Goal: Communication & Community: Ask a question

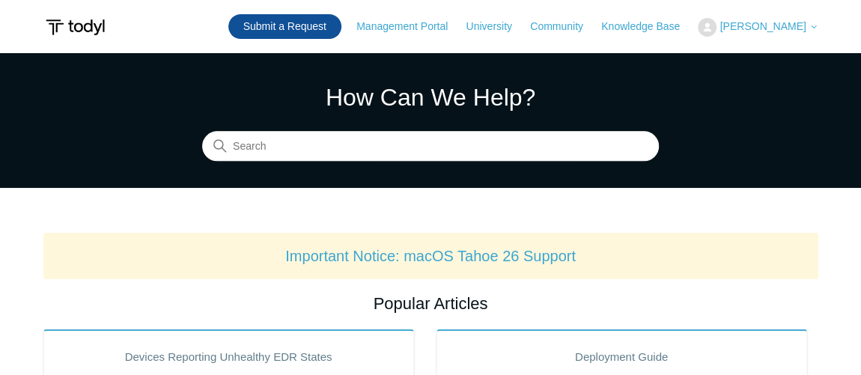
click at [326, 32] on link "Submit a Request" at bounding box center [284, 26] width 113 height 25
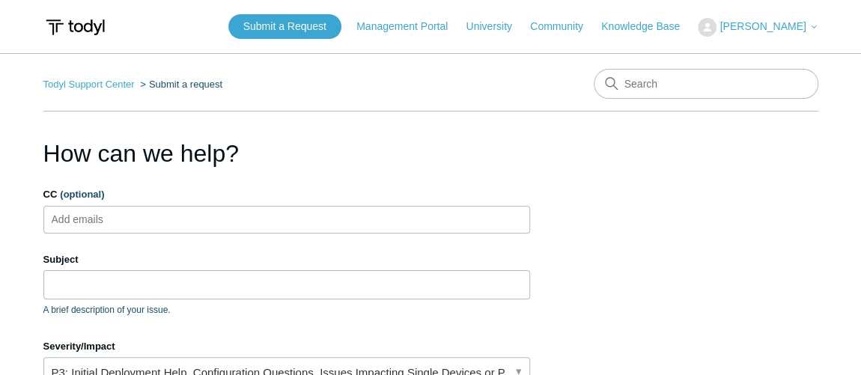
click at [174, 218] on ul "Add emails" at bounding box center [286, 220] width 487 height 28
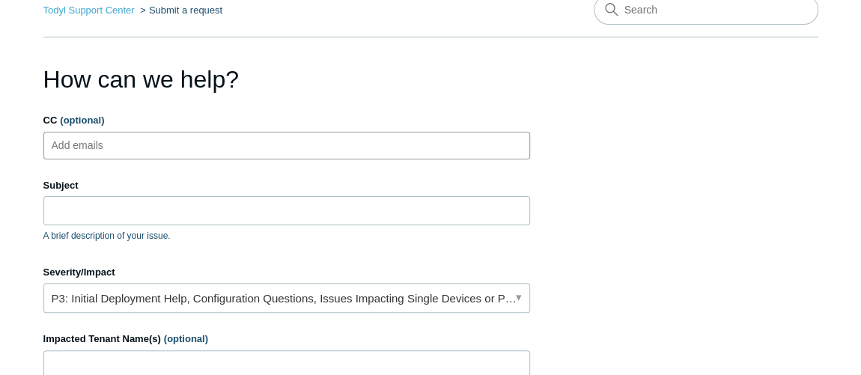
scroll to position [135, 0]
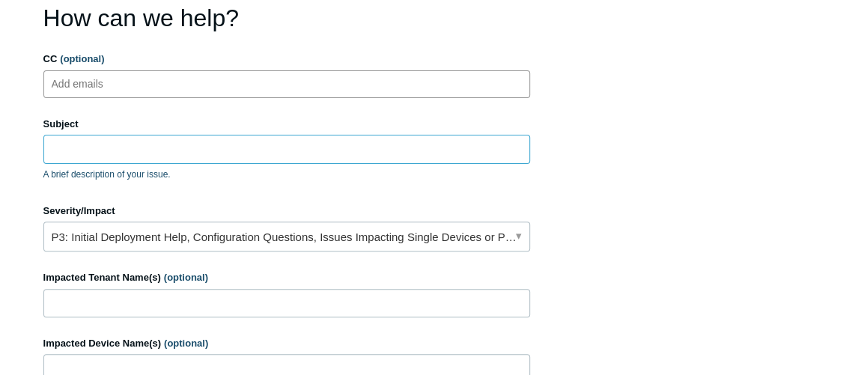
click at [167, 141] on input "Subject" at bounding box center [286, 149] width 487 height 28
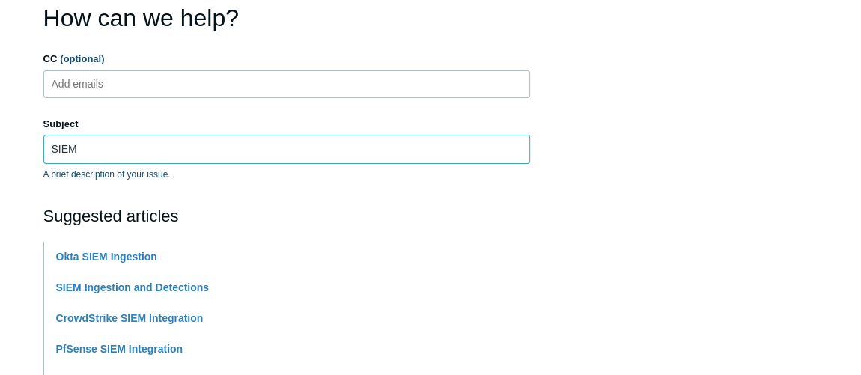
type input "SIEM Ingestion and Detection"
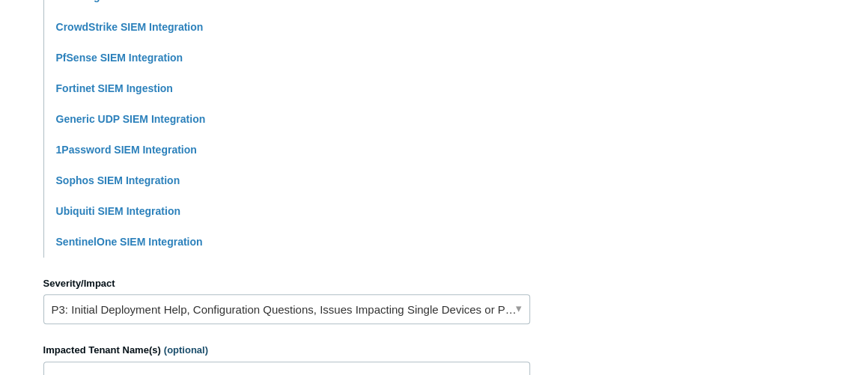
scroll to position [612, 0]
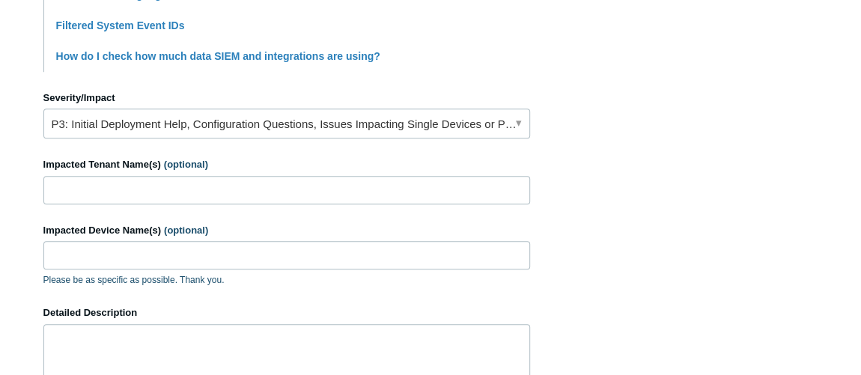
click at [201, 166] on span "(optional)" at bounding box center [186, 164] width 44 height 11
click at [201, 176] on input "Impacted Tenant Name(s) (optional)" at bounding box center [286, 190] width 487 height 28
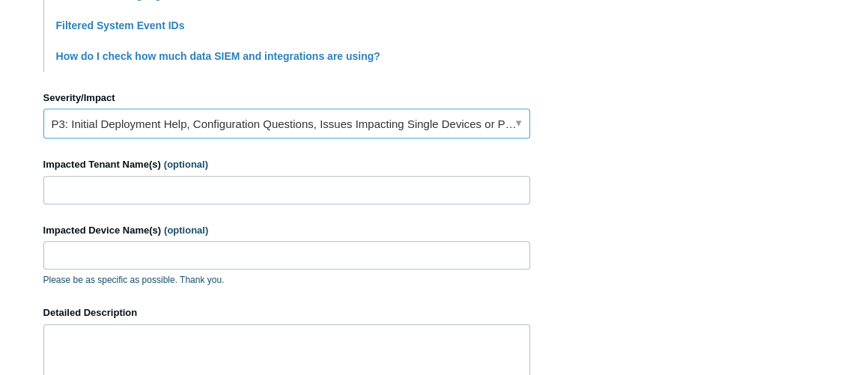
click at [215, 124] on link "P3: Initial Deployment Help, Configuration Questions, Issues Impacting Single D…" at bounding box center [286, 124] width 487 height 30
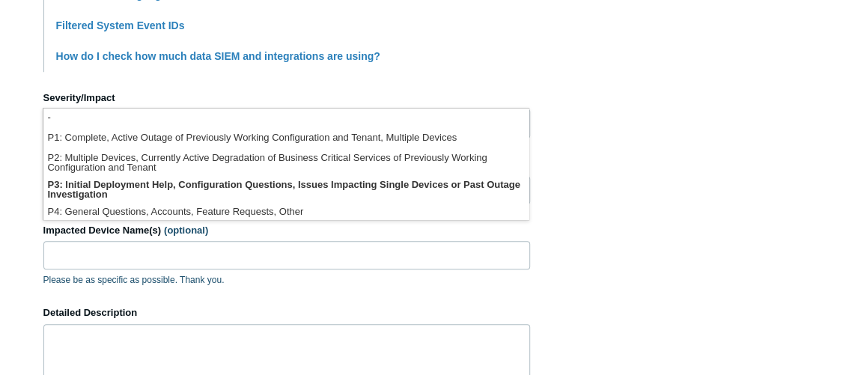
drag, startPoint x: 718, startPoint y: 94, endPoint x: 680, endPoint y: 102, distance: 39.1
click at [709, 95] on section "How can we help? CC (optional) Add emails Subject SIEM Ingestion and Detection …" at bounding box center [430, 49] width 775 height 1053
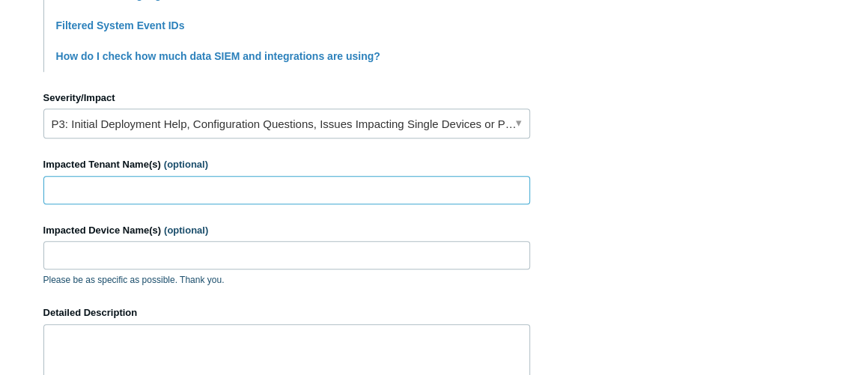
click at [335, 186] on input "Impacted Tenant Name(s) (optional)" at bounding box center [286, 190] width 487 height 28
type input "Fitchburg"
click at [144, 243] on input "Impacted Device Name(s) (optional)" at bounding box center [286, 255] width 487 height 28
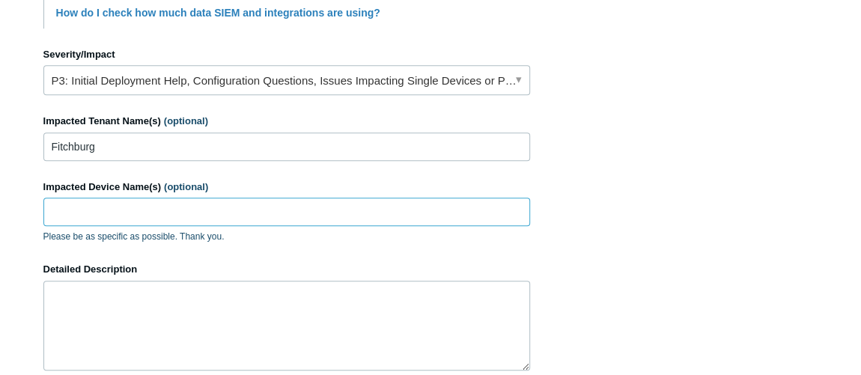
scroll to position [816, 0]
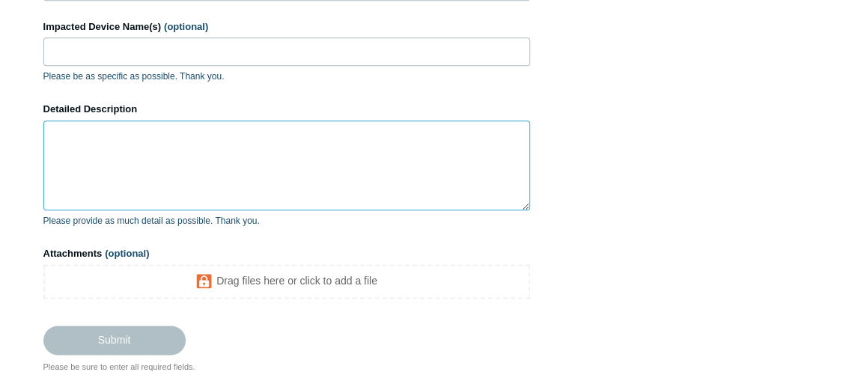
click at [104, 154] on textarea "Detailed Description" at bounding box center [286, 166] width 487 height 90
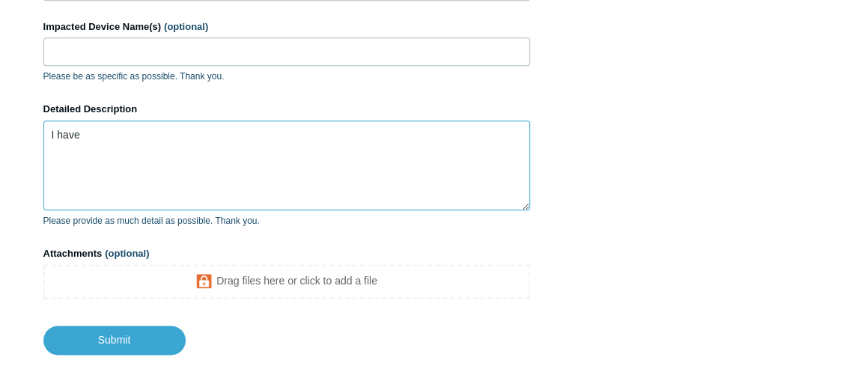
click at [156, 173] on textarea "I have" at bounding box center [286, 166] width 487 height 90
paste textarea "most of the log notifications have been removed, leaving only what is important."
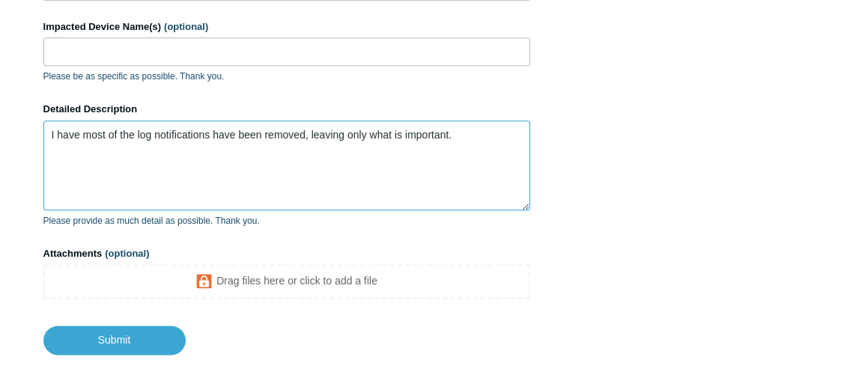
paste textarea
click at [452, 136] on textarea "most of the log notifications have been removed, leaving only what is important." at bounding box center [286, 166] width 487 height 90
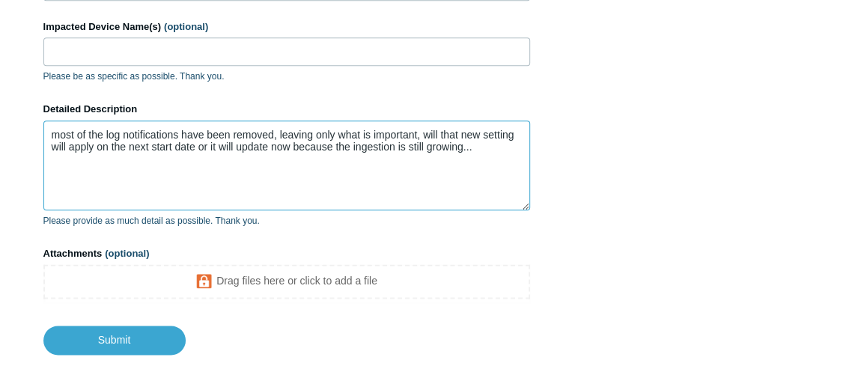
type textarea "most of the log notifications have been removed, leaving only what is important…"
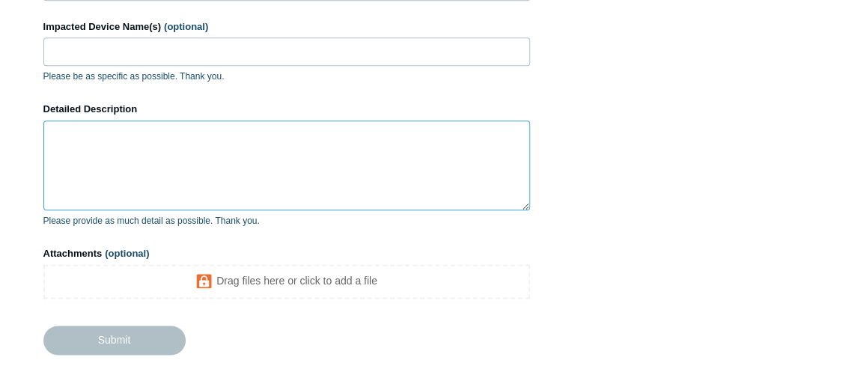
click at [165, 161] on textarea "Detailed Description" at bounding box center [286, 166] width 487 height 90
paste textarea "Most of the log notifications have been removed, leaving only what is important…"
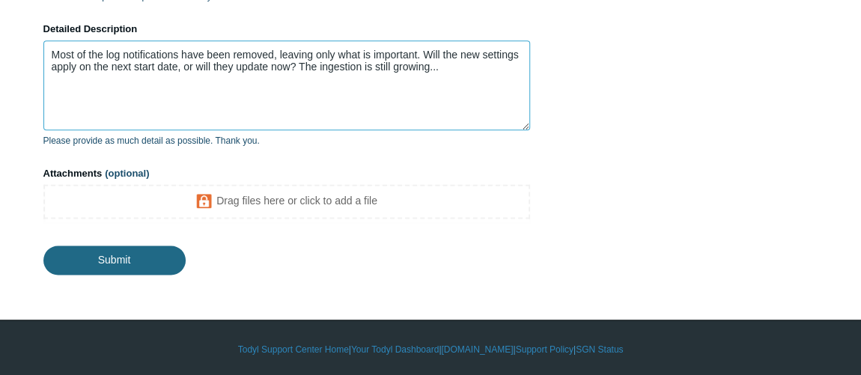
type textarea "Most of the log notifications have been removed, leaving only what is important…"
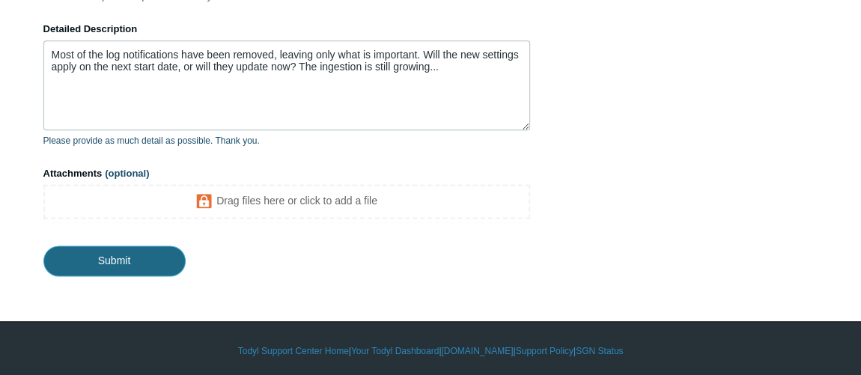
click at [150, 265] on input "Submit" at bounding box center [114, 261] width 142 height 30
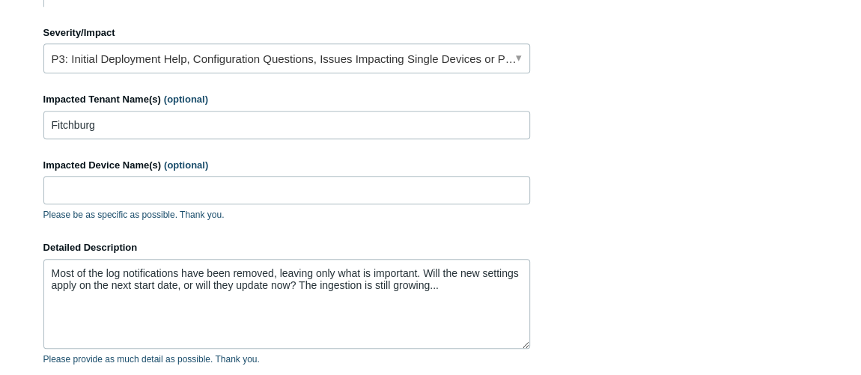
scroll to position [760, 0]
